Goal: Download file/media

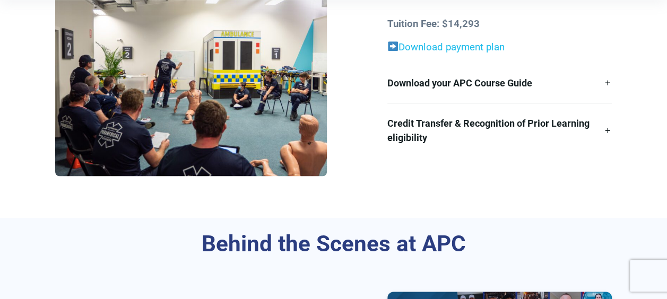
click at [441, 48] on link "Download payment plan" at bounding box center [451, 47] width 106 height 12
click at [429, 188] on div "Starting your Study Journey By choosing Australian Paramedical College (APC) , …" at bounding box center [333, 47] width 667 height 341
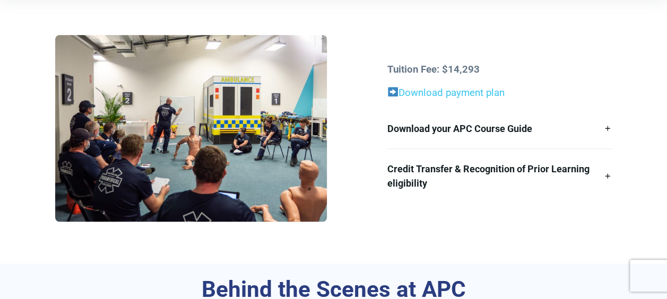
scroll to position [265, 0]
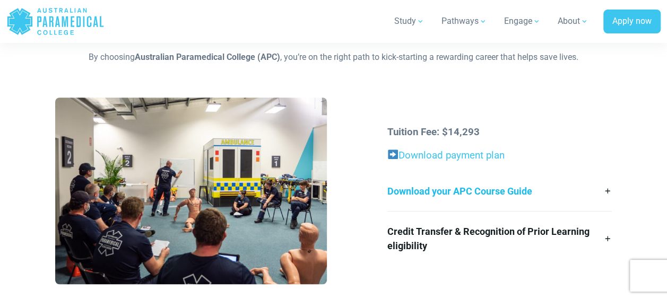
scroll to position [265, 0]
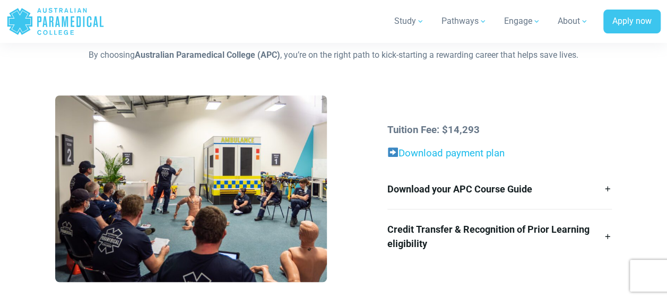
click at [467, 156] on link "Download payment plan" at bounding box center [445, 153] width 117 height 12
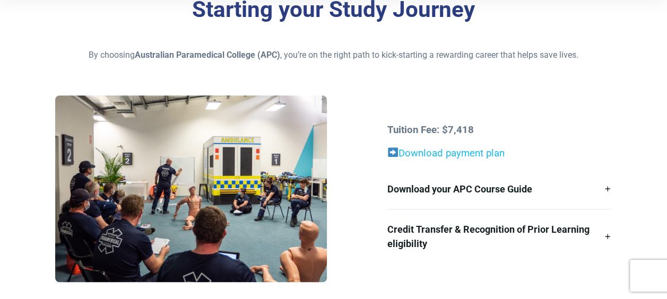
click at [454, 150] on link "Download payment plan" at bounding box center [451, 153] width 106 height 12
